Goal: Task Accomplishment & Management: Complete application form

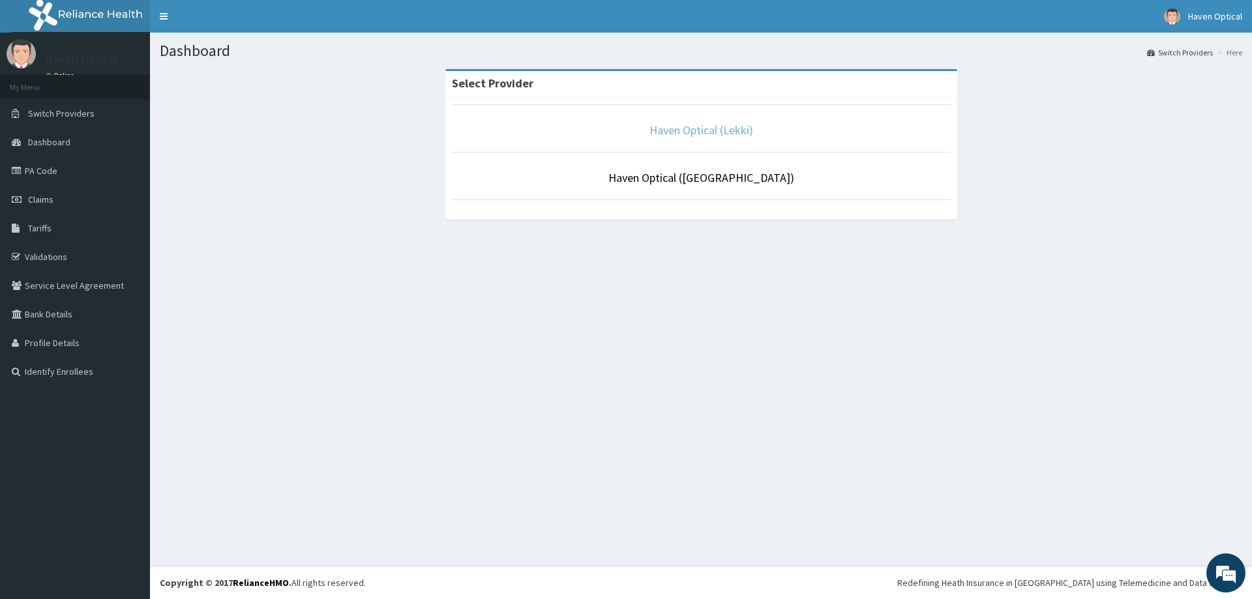
click at [665, 129] on link "Haven Optical (Lekki)" at bounding box center [702, 130] width 104 height 15
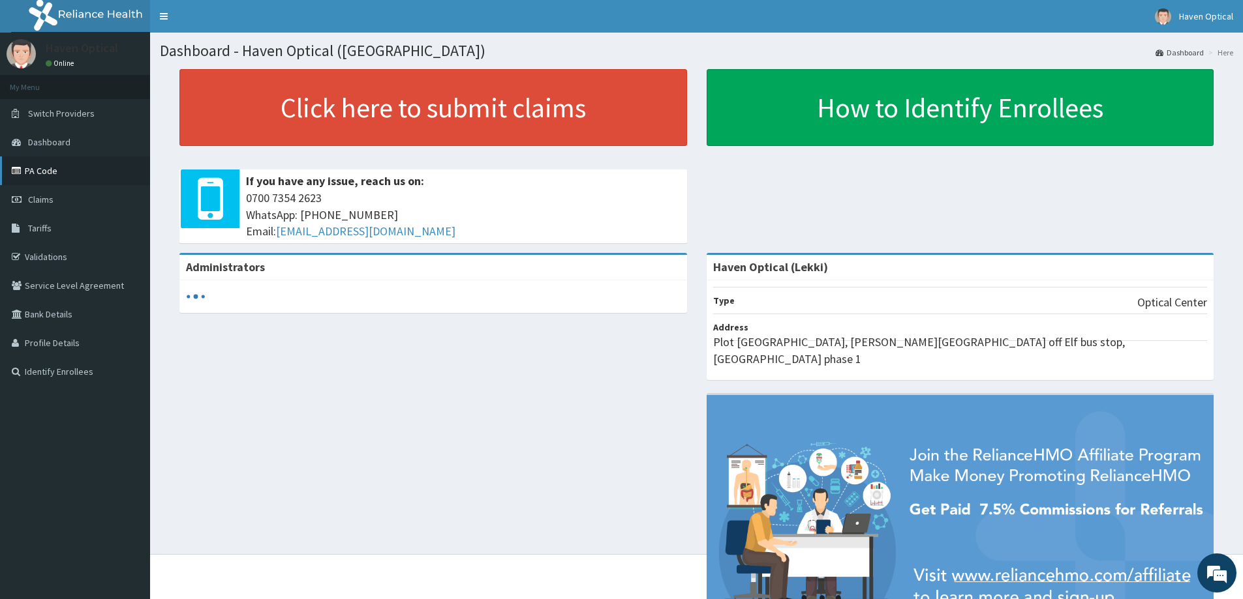
click at [59, 175] on link "PA Code" at bounding box center [75, 171] width 150 height 29
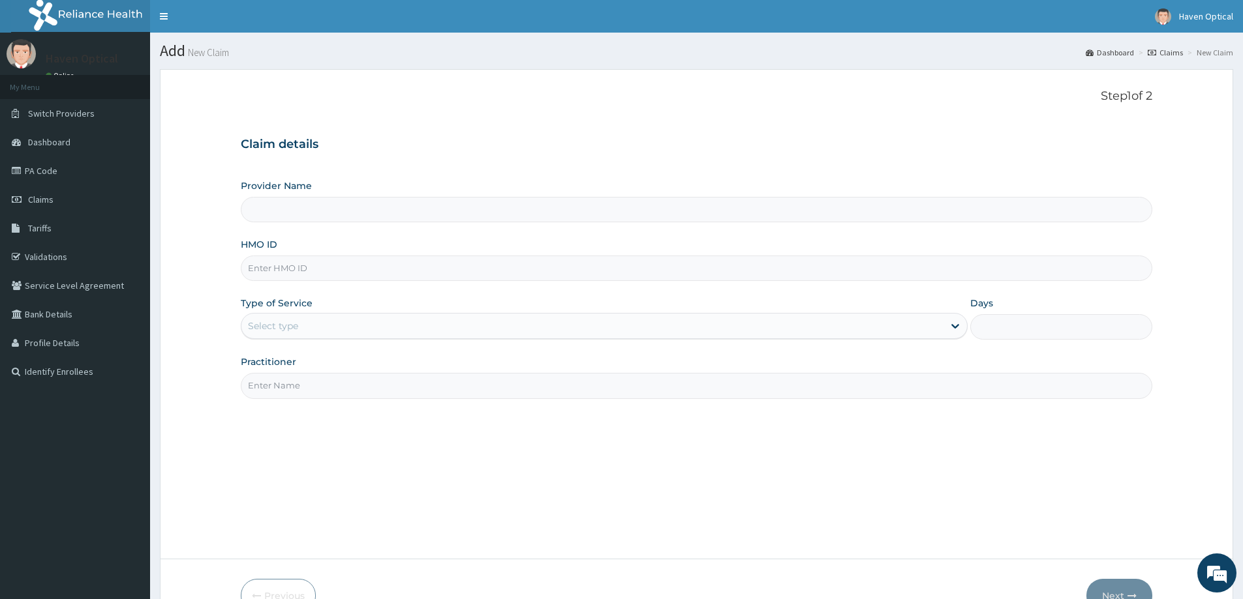
type input "Haven Optical (Lekki)"
click at [267, 268] on input "HMO ID" at bounding box center [696, 268] width 911 height 25
paste input "LIM/10034/A"
type input "LIM/10034/A"
click at [285, 327] on div "Select type" at bounding box center [273, 326] width 50 height 13
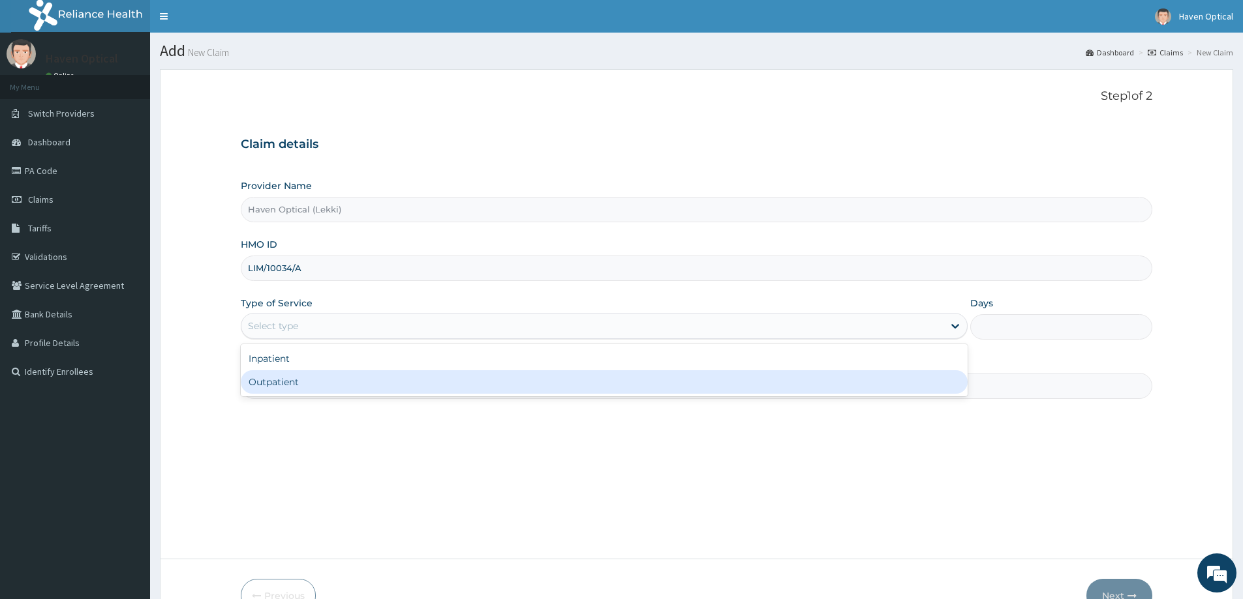
click at [280, 386] on div "Outpatient" at bounding box center [604, 382] width 727 height 23
type input "1"
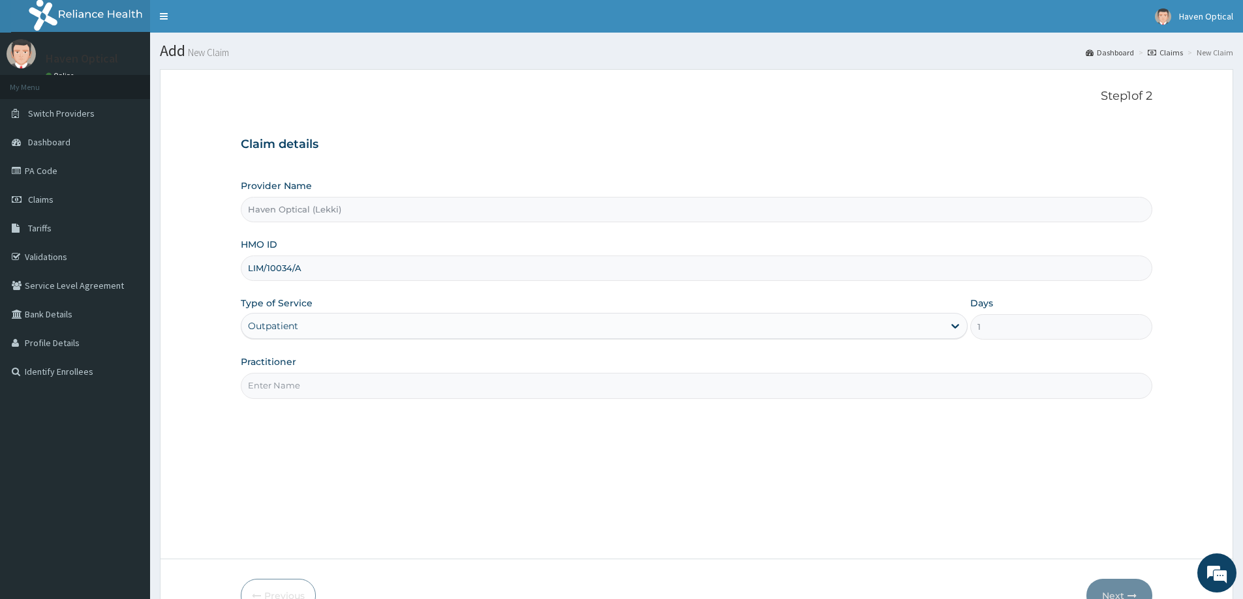
click at [273, 384] on input "Practitioner" at bounding box center [696, 385] width 911 height 25
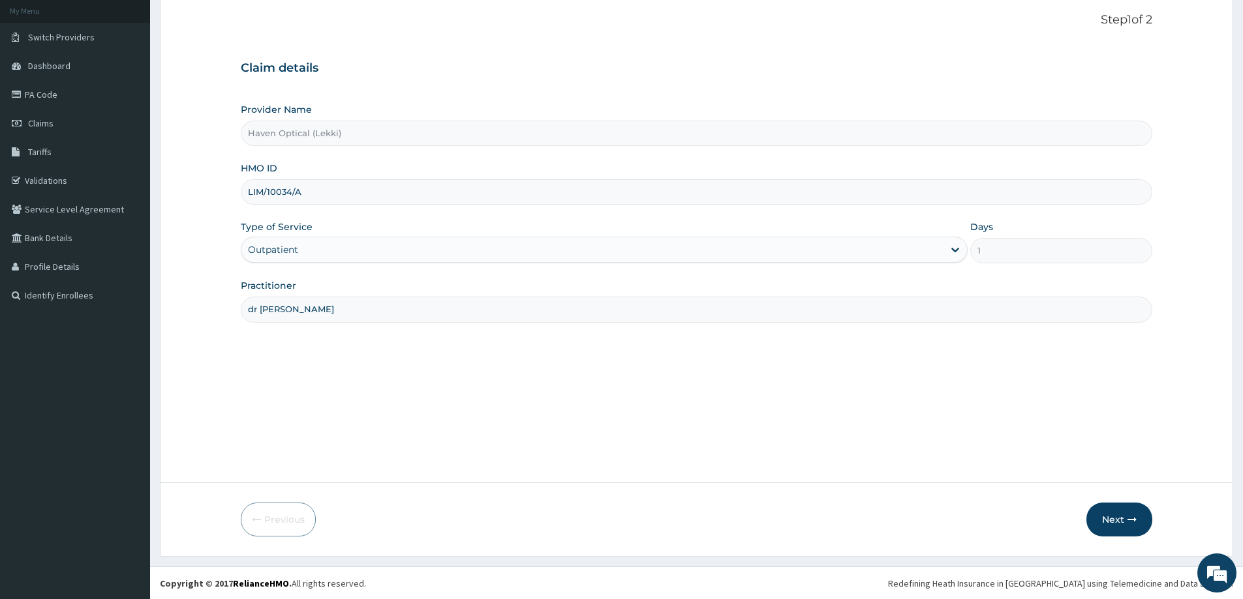
scroll to position [77, 0]
type input "dr precious"
click at [1117, 521] on button "Next" at bounding box center [1119, 519] width 66 height 34
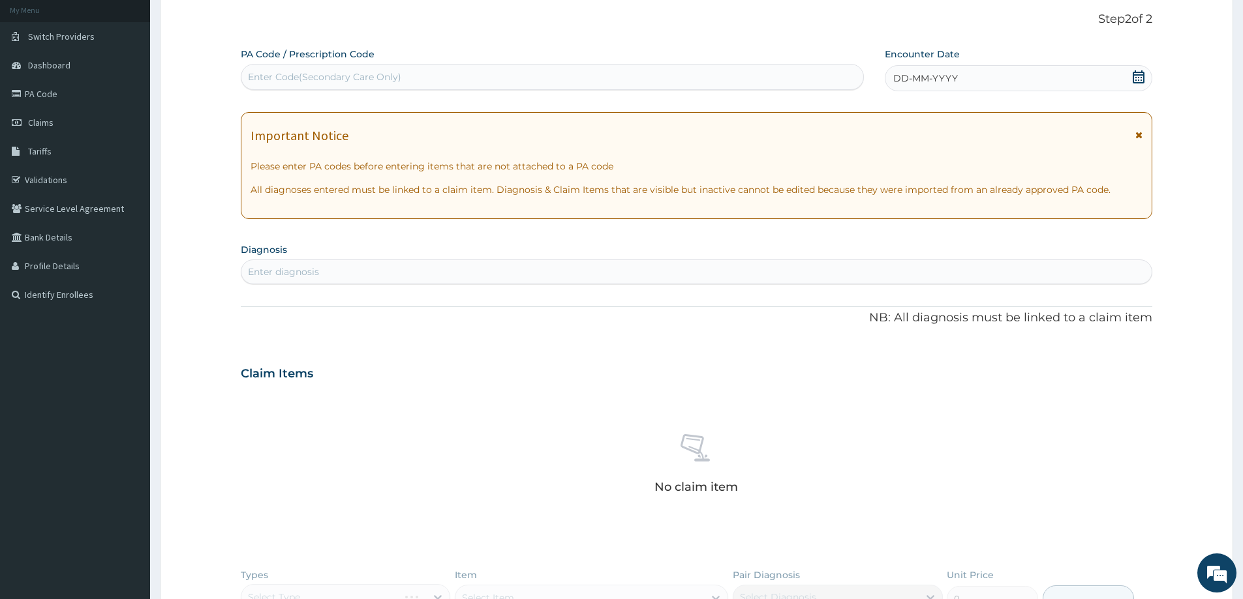
click at [474, 78] on div "Enter Code(Secondary Care Only)" at bounding box center [552, 77] width 622 height 21
type input "PA/1E1369"
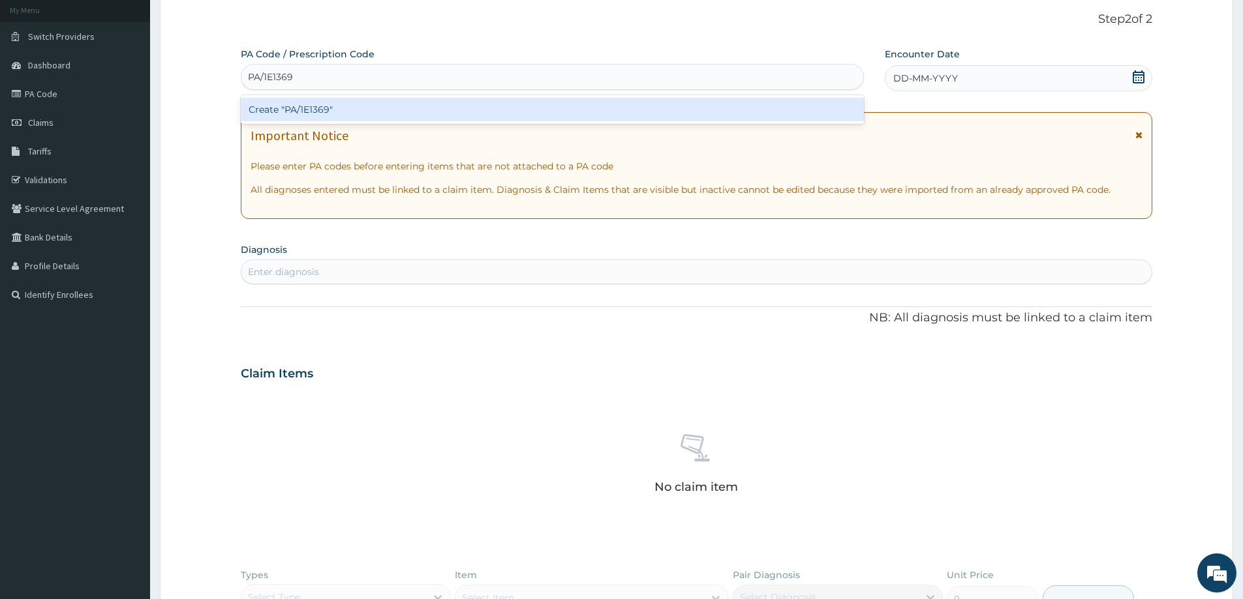
click at [371, 109] on div "Create "PA/1E1369"" at bounding box center [552, 109] width 623 height 23
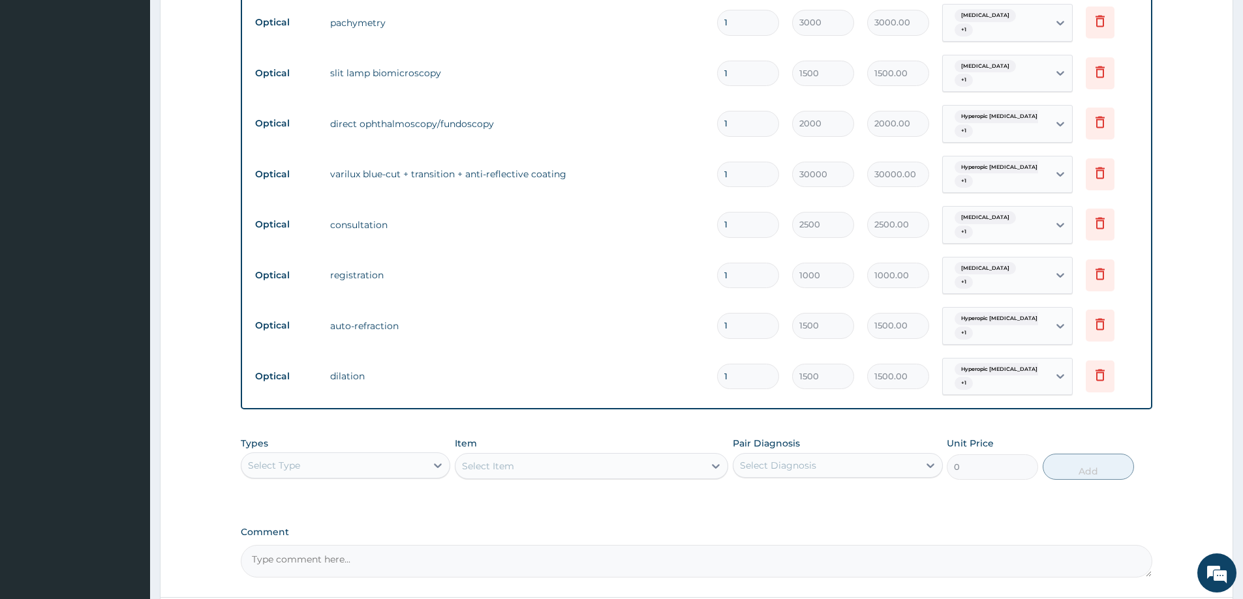
scroll to position [654, 0]
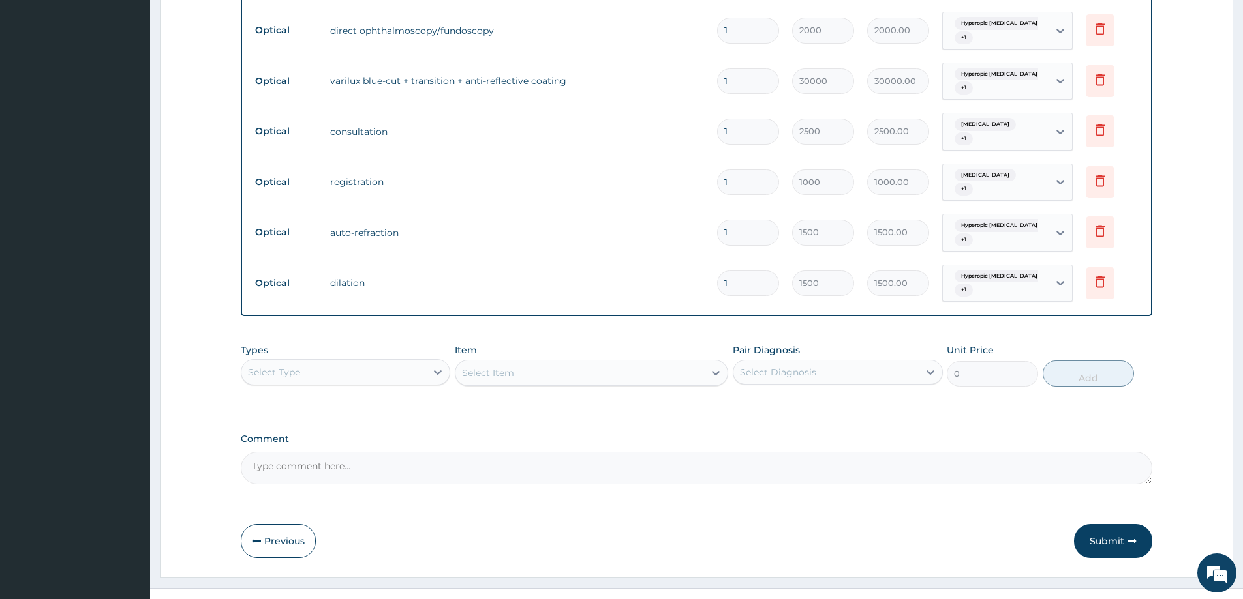
click at [290, 452] on textarea "Comment" at bounding box center [696, 468] width 911 height 33
type textarea "LENS AND FRAME COVERED FOR 20,000"
click at [1108, 524] on button "Submit" at bounding box center [1113, 541] width 78 height 34
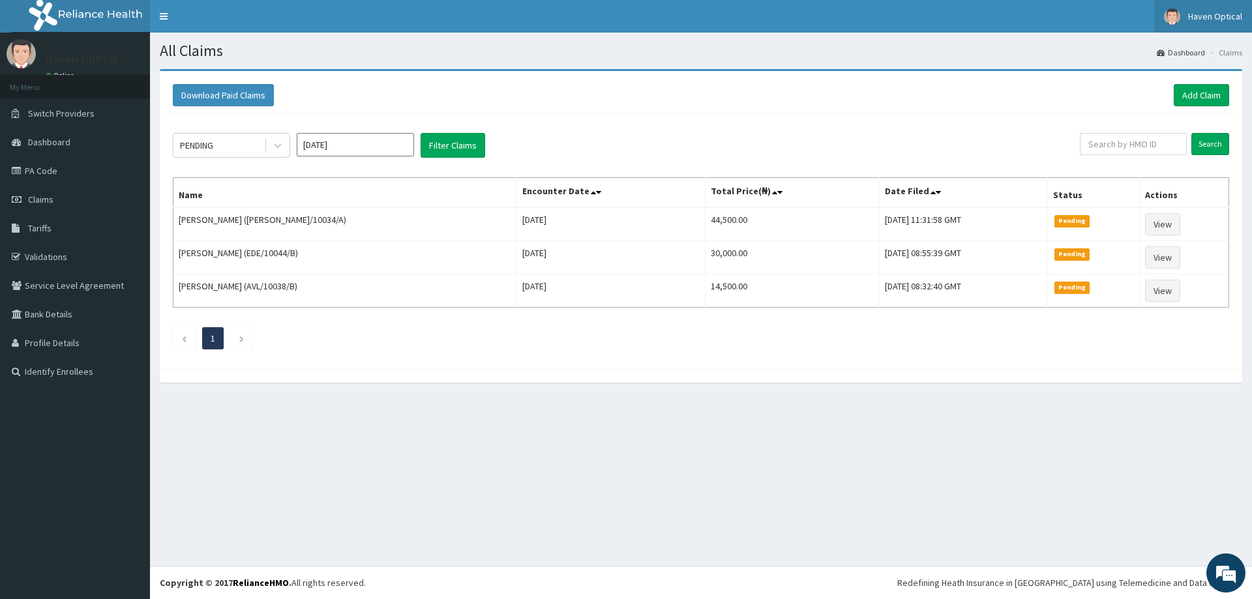
click at [1201, 12] on span "Haven Optical" at bounding box center [1216, 16] width 54 height 12
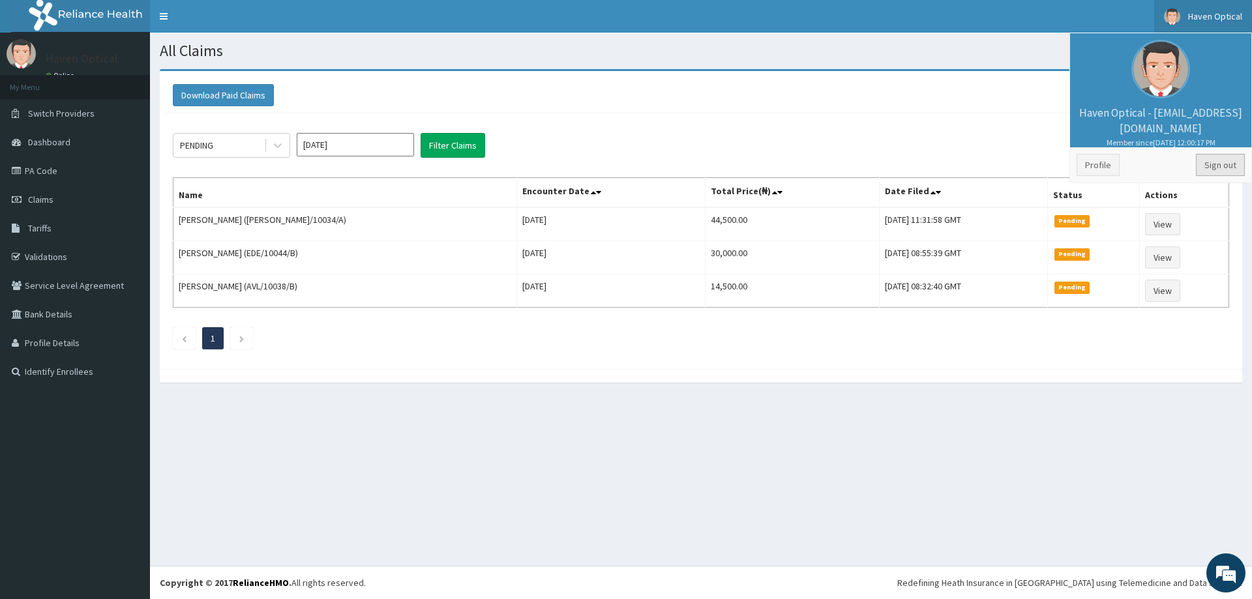
click at [1217, 166] on link "Sign out" at bounding box center [1220, 165] width 49 height 22
